Goal: Information Seeking & Learning: Learn about a topic

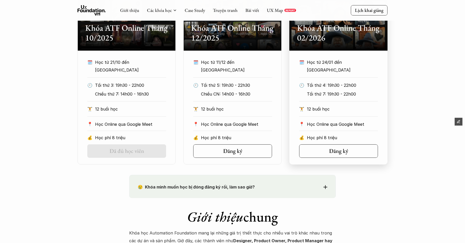
scroll to position [307, 0]
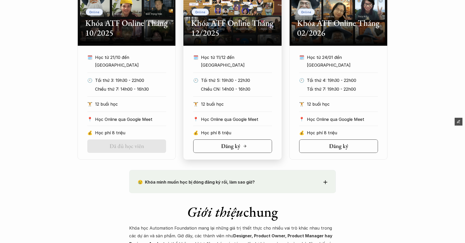
click at [246, 145] on icon at bounding box center [245, 146] width 4 height 4
click at [241, 146] on div "Đăng ký" at bounding box center [234, 146] width 26 height 7
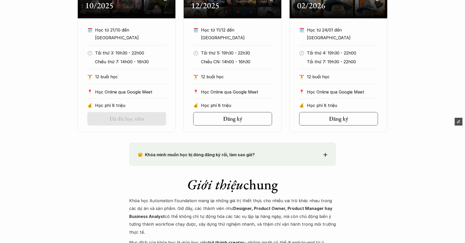
scroll to position [357, 0]
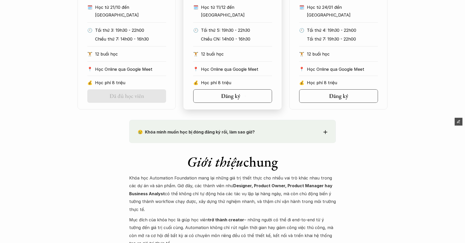
click at [240, 98] on h5 "Đăng ký" at bounding box center [230, 96] width 19 height 7
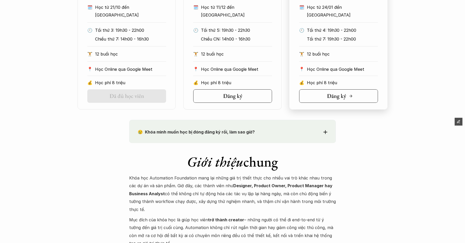
click at [332, 99] on link "Đăng ký" at bounding box center [338, 95] width 79 height 13
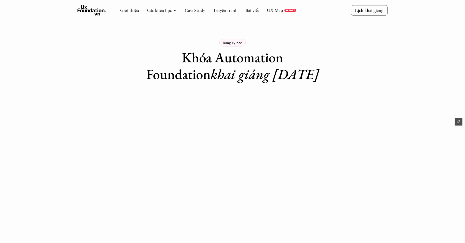
drag, startPoint x: 181, startPoint y: 30, endPoint x: 166, endPoint y: 14, distance: 22.1
click at [181, 30] on div "Đăng ký học Khóa Automation Foundation khai giảng 24/01/2026" at bounding box center [232, 41] width 206 height 83
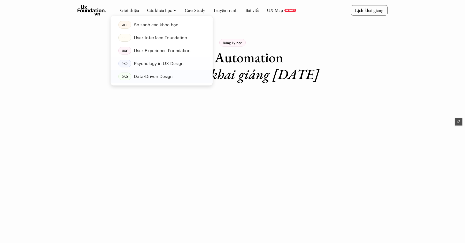
click at [153, 74] on p "Data-Driven Design" at bounding box center [153, 77] width 39 height 8
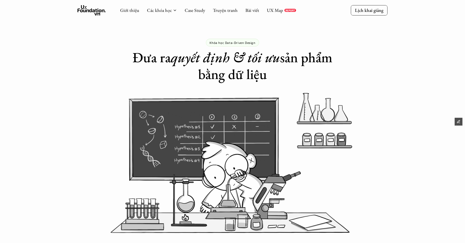
drag, startPoint x: 128, startPoint y: 57, endPoint x: 275, endPoint y: 74, distance: 148.4
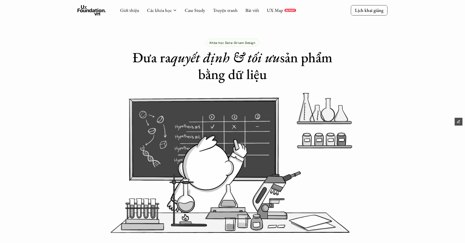
click at [271, 71] on div "Khóa học Data-Driven Design Đưa ra quyết định & tối ưu sản phẩm bằng dữ liệu" at bounding box center [232, 41] width 465 height 83
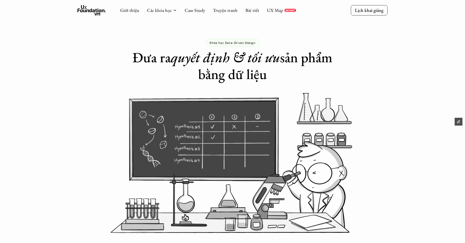
copy h1 "Đưa ra quyết định & tối ưu sản phẩm bằng dữ liệu"
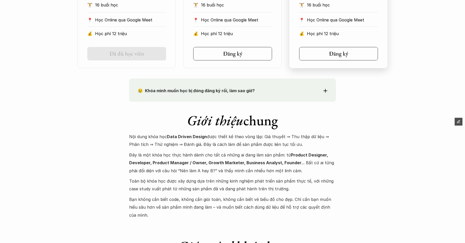
scroll to position [482, 0]
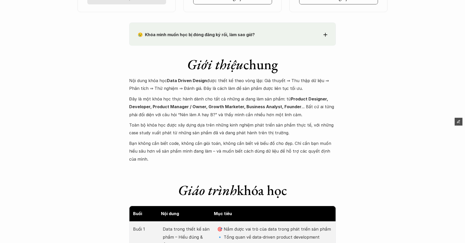
drag, startPoint x: 130, startPoint y: 80, endPoint x: 324, endPoint y: 90, distance: 194.4
click at [321, 88] on p "Nội dung khóa học Data Driven Design được thiết kế theo vòng lặp: Giả thuyết ⇒ …" at bounding box center [232, 85] width 206 height 16
copy p "Nội dung khóa học Data Driven Design được thiết kế theo vòng lặp: Giả thuyết ⇒ …"
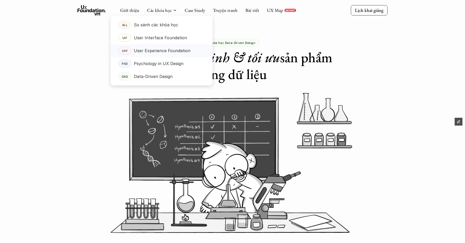
click at [152, 52] on p "User Experience Foundation" at bounding box center [162, 51] width 57 height 8
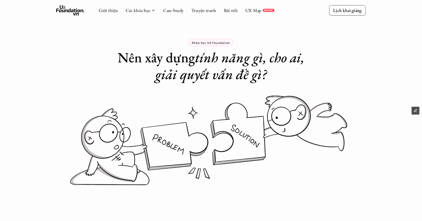
click at [343, 38] on div "Khóa học UX Foundation Nên xây dựng tính năng gì, cho ai, giải quyết vấn đề gì?" at bounding box center [211, 41] width 422 height 83
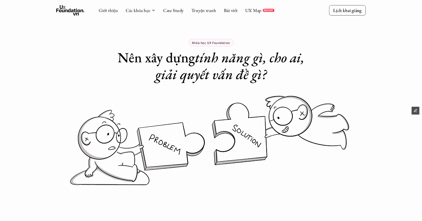
click at [332, 28] on div "Khóa học UX Foundation Nên xây dựng tính năng gì, cho ai, giải quyết vấn đề gì?" at bounding box center [211, 41] width 422 height 83
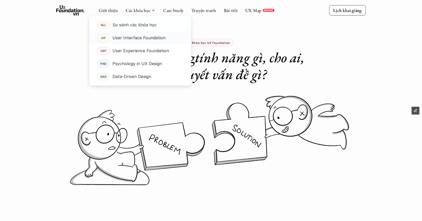
click at [131, 35] on p "User Interface Foundation" at bounding box center [139, 38] width 53 height 8
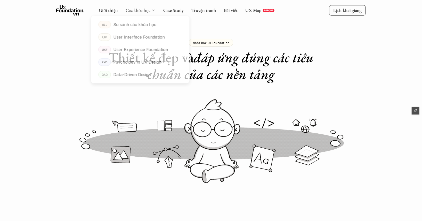
click at [142, 8] on link "Các khóa học" at bounding box center [138, 10] width 25 height 6
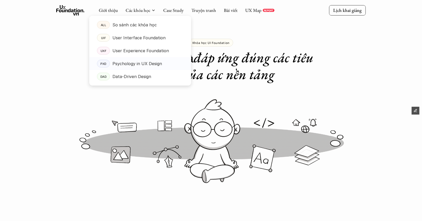
click at [133, 60] on p "Psychology in UX Design" at bounding box center [138, 64] width 50 height 8
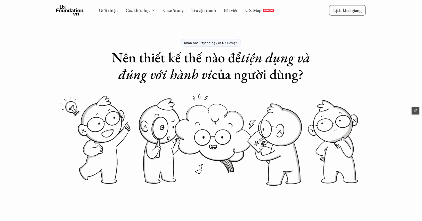
click at [68, 12] on icon at bounding box center [70, 10] width 28 height 10
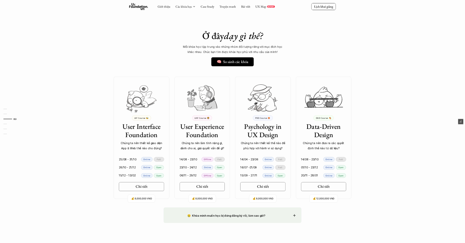
scroll to position [366, 0]
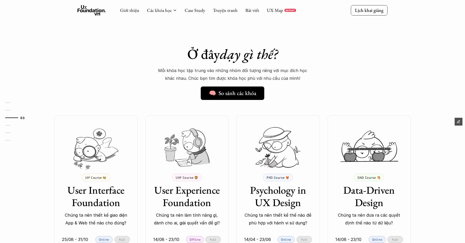
click at [348, 66] on div "Ở đây dạy gì thế? 🧠 So sánh các khóa Mỗi khóa học tập trung vào những nhóm đối …" at bounding box center [232, 172] width 372 height 278
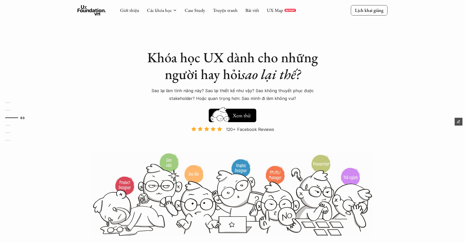
scroll to position [366, 0]
